Goal: Task Accomplishment & Management: Use online tool/utility

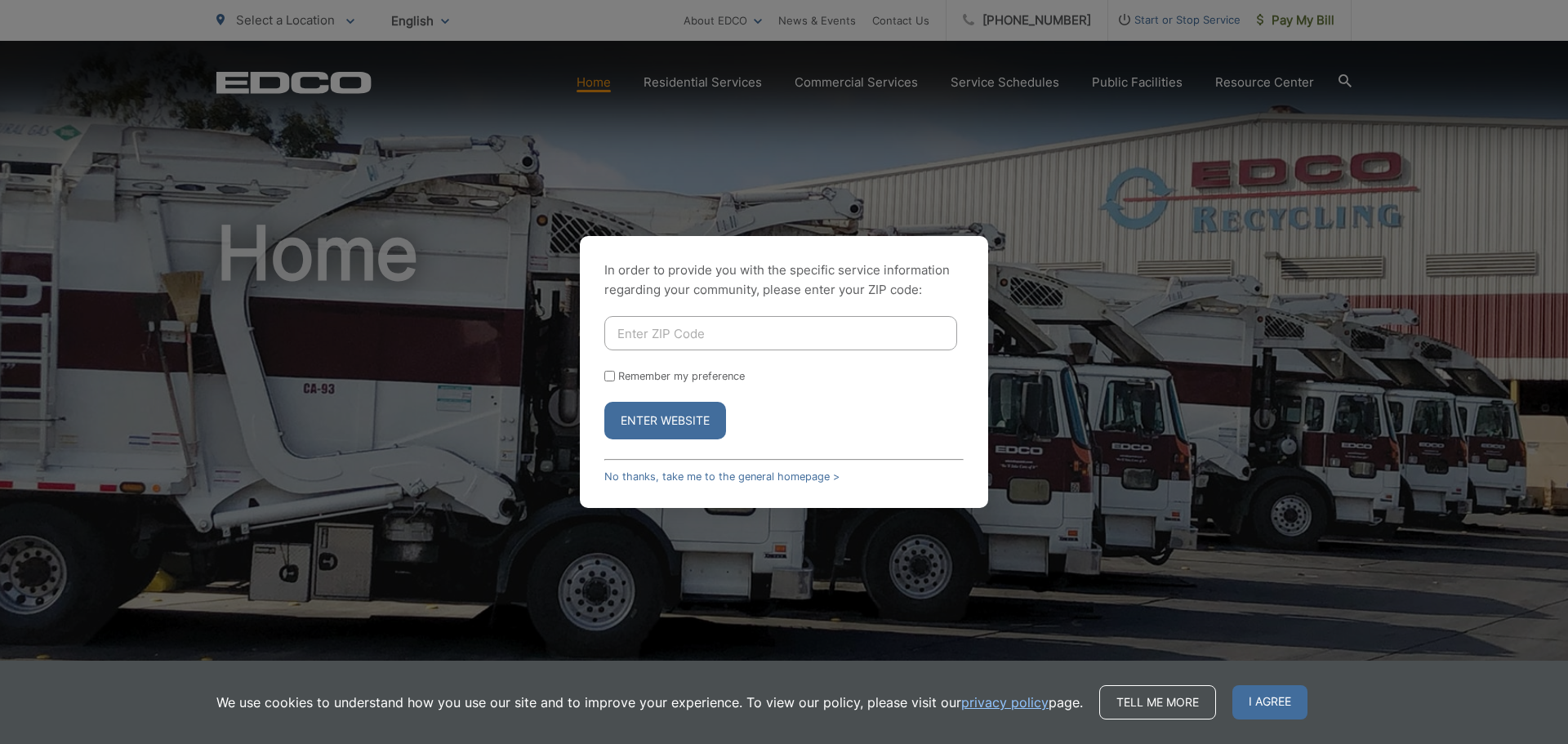
click at [701, 339] on input "Enter ZIP Code" at bounding box center [780, 333] width 353 height 35
type input "92118"
click at [607, 376] on input "Remember my preference" at bounding box center [609, 376] width 11 height 11
checkbox input "true"
click at [653, 429] on button "Enter Website" at bounding box center [665, 420] width 122 height 37
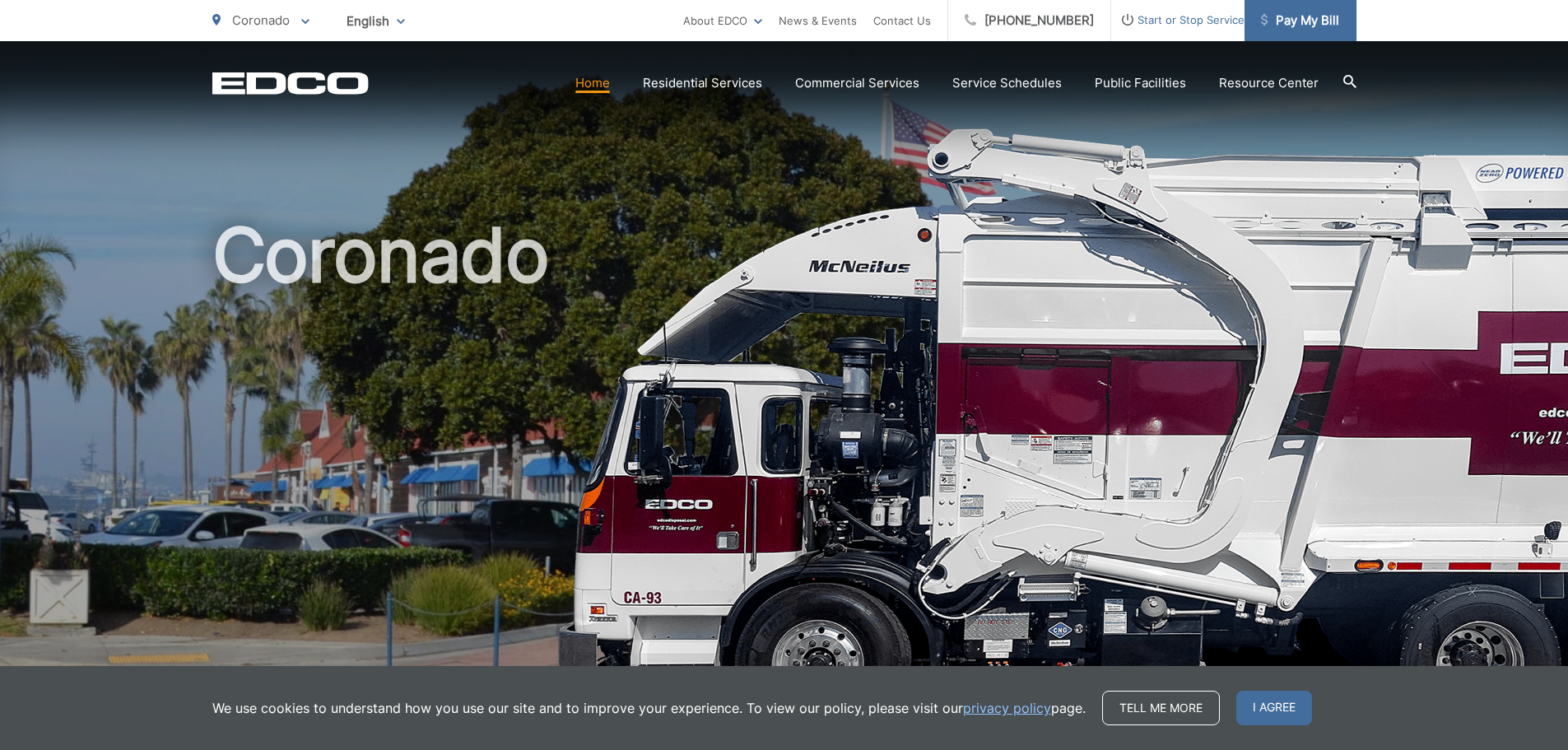
click at [1309, 29] on span "Pay My Bill" at bounding box center [1299, 21] width 78 height 20
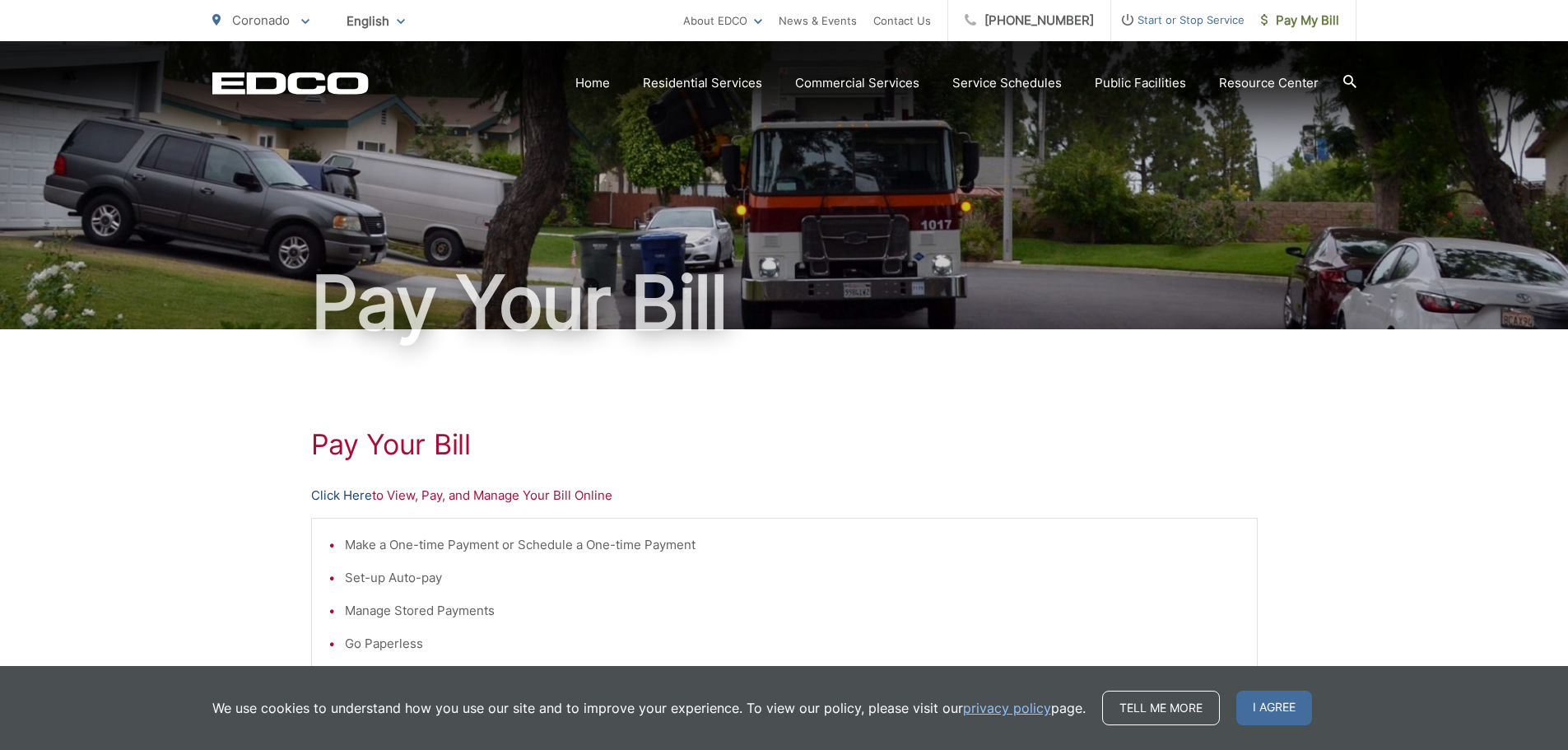
click at [352, 496] on link "Click Here" at bounding box center [342, 495] width 61 height 20
